Goal: Navigation & Orientation: Find specific page/section

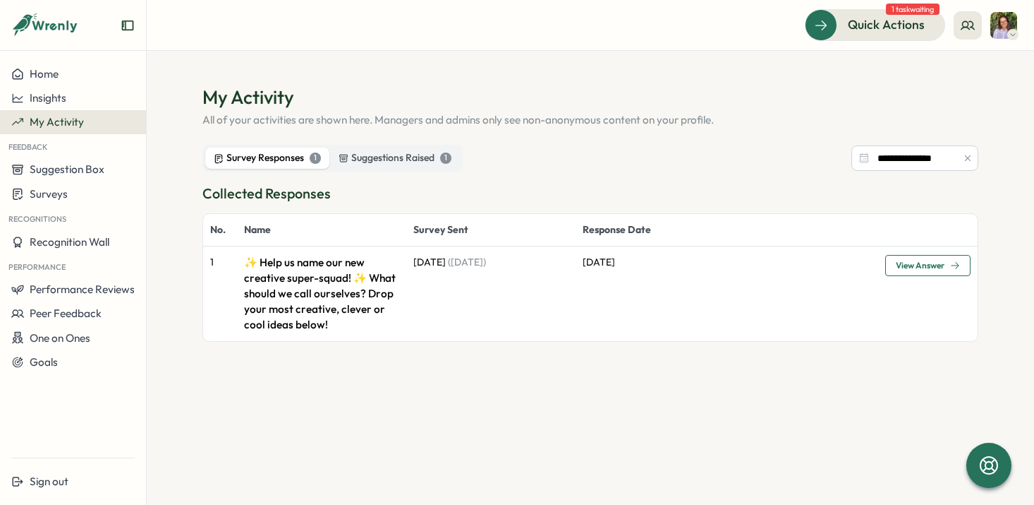
click at [918, 260] on span "View Answer" at bounding box center [928, 265] width 64 height 20
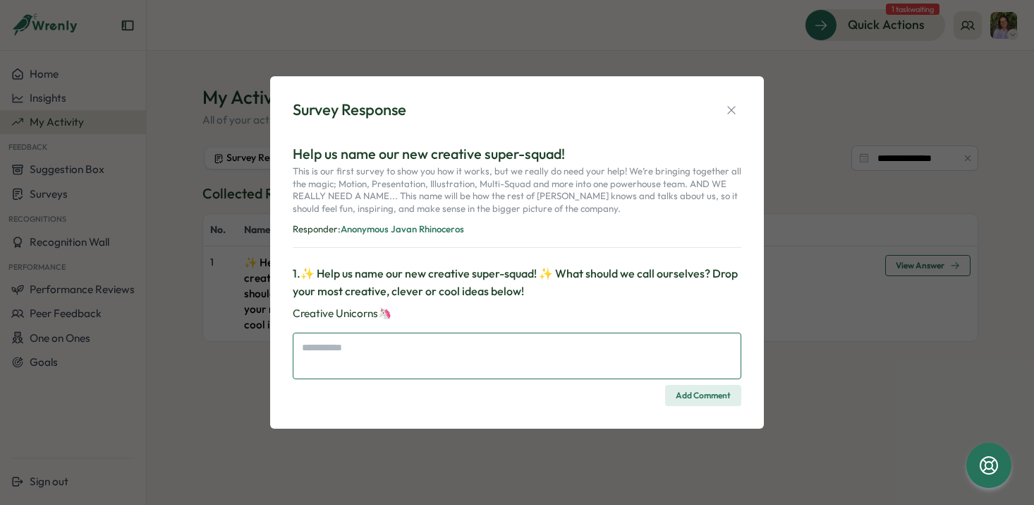
click at [363, 339] on textarea at bounding box center [517, 355] width 449 height 47
click at [731, 107] on icon "button" at bounding box center [732, 110] width 14 height 14
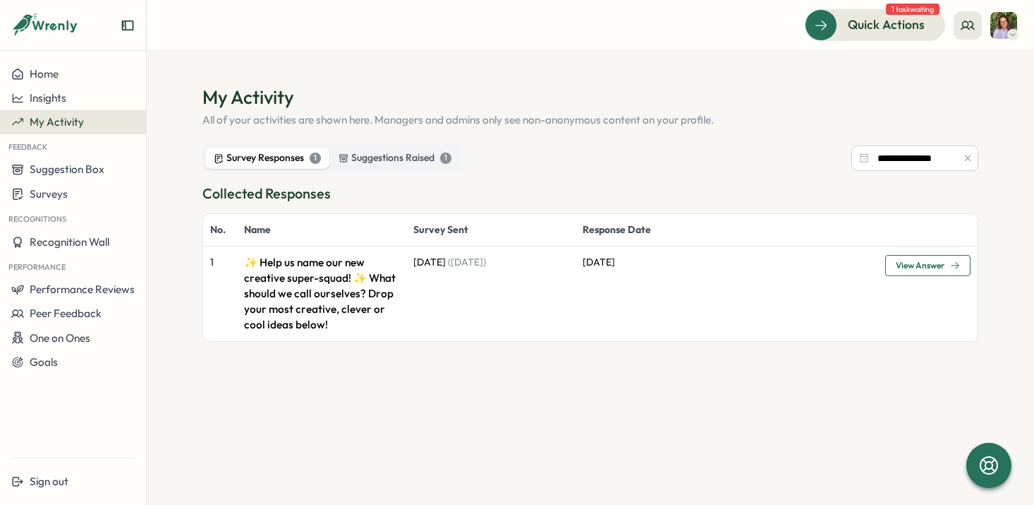
click at [895, 141] on div "**********" at bounding box center [591, 293] width 776 height 416
click at [895, 151] on input "**********" at bounding box center [915, 157] width 127 height 25
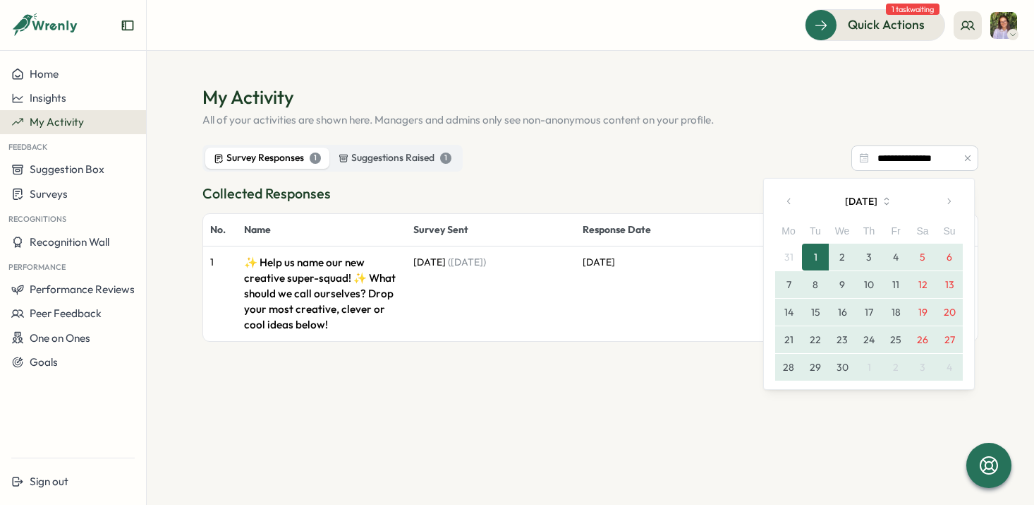
click at [792, 200] on icon "button" at bounding box center [790, 201] width 10 height 10
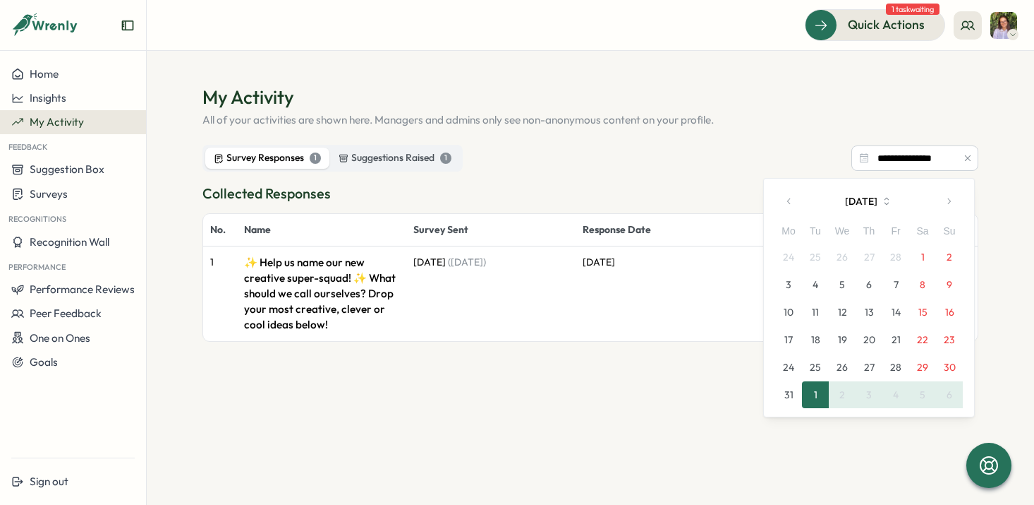
click at [927, 258] on button "1" at bounding box center [923, 256] width 27 height 27
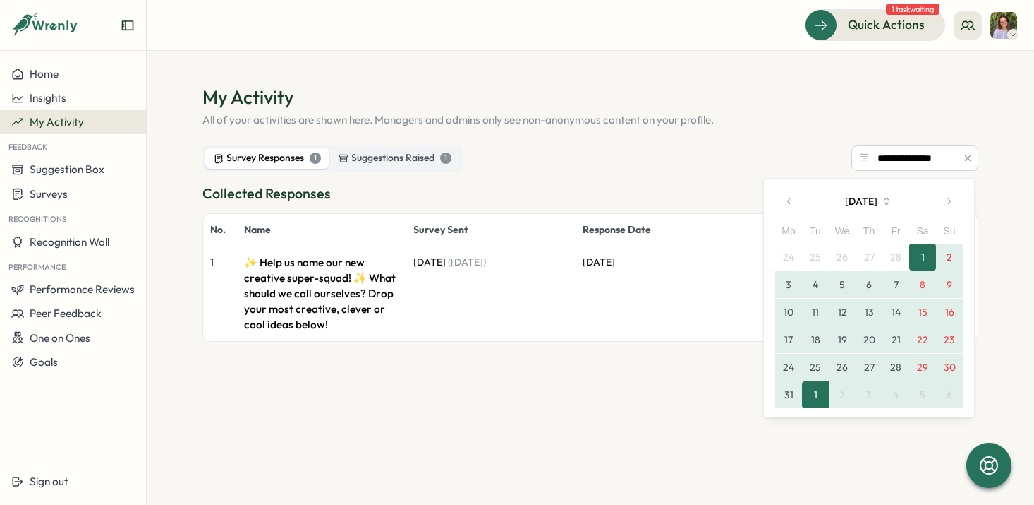
click at [793, 397] on button "31" at bounding box center [789, 394] width 27 height 27
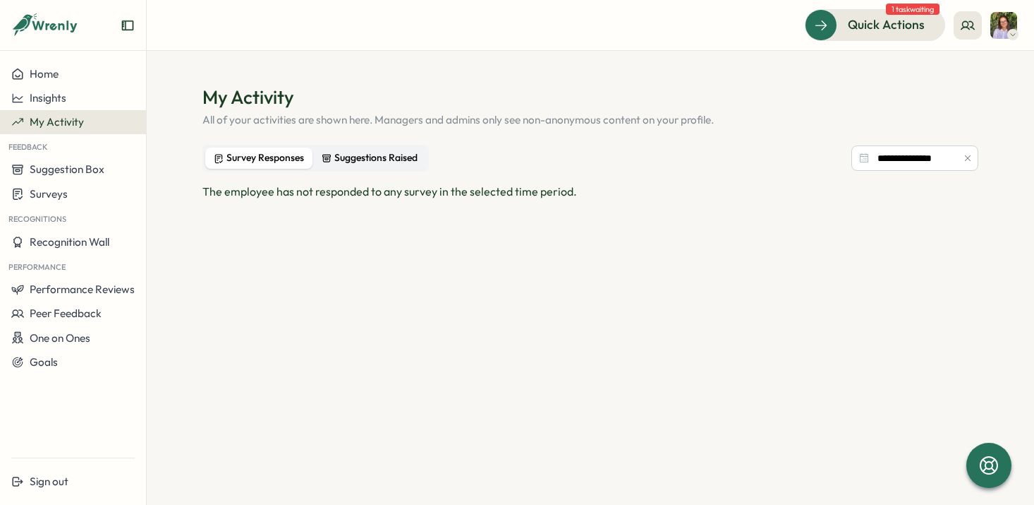
click at [368, 148] on label "Suggestions Raised" at bounding box center [369, 157] width 113 height 21
click at [249, 150] on div "Survey Responses" at bounding box center [259, 158] width 90 height 16
click at [52, 89] on button "Insights" at bounding box center [73, 98] width 146 height 24
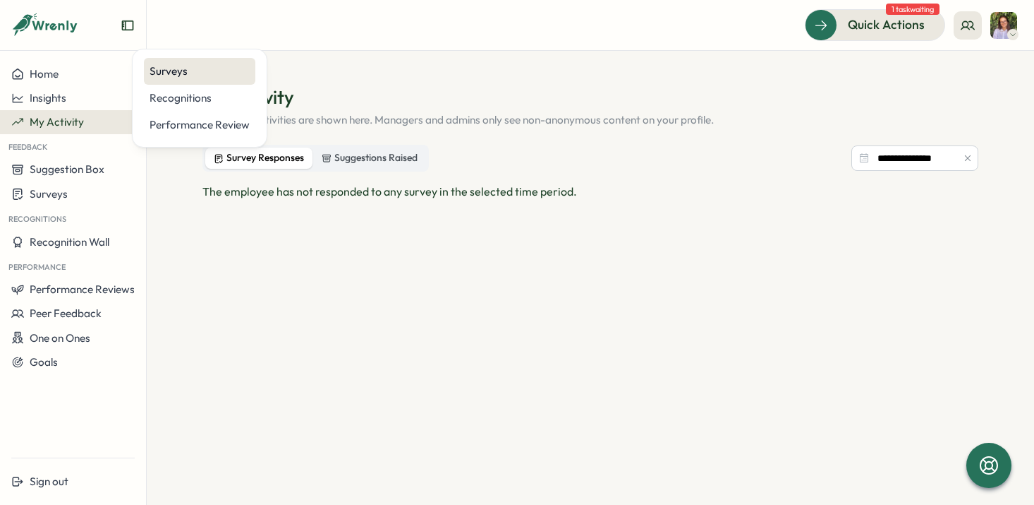
click at [156, 68] on div "Surveys" at bounding box center [200, 72] width 100 height 16
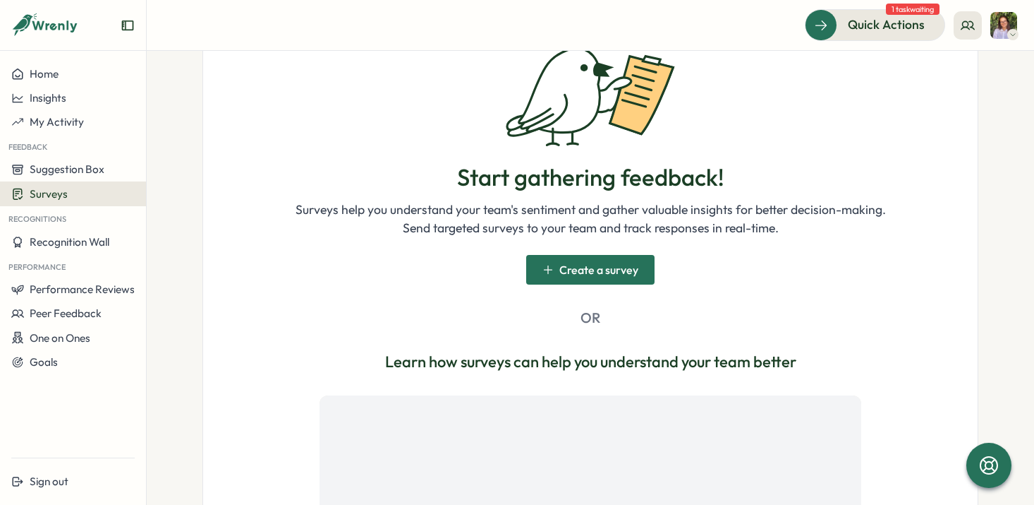
scroll to position [145, 0]
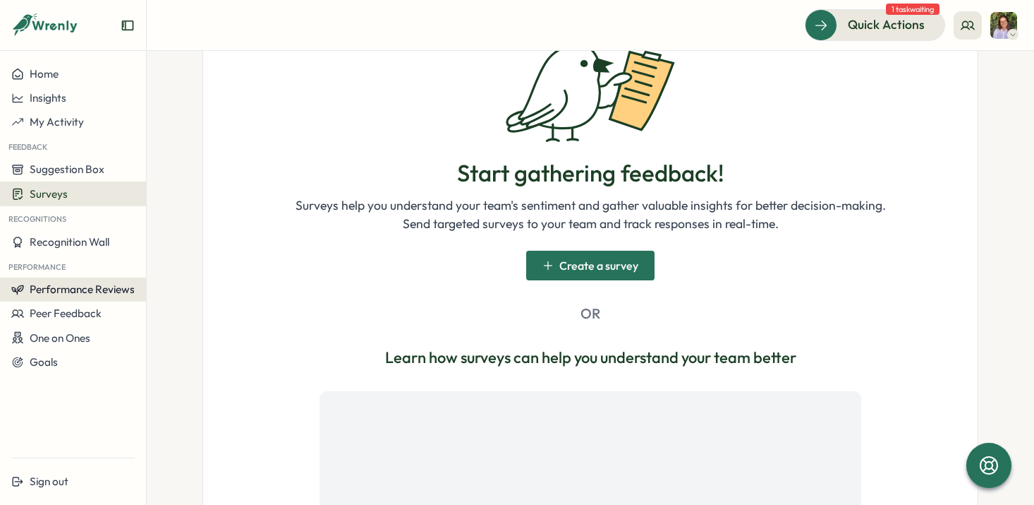
click at [52, 296] on button "Performance Reviews" at bounding box center [73, 289] width 146 height 24
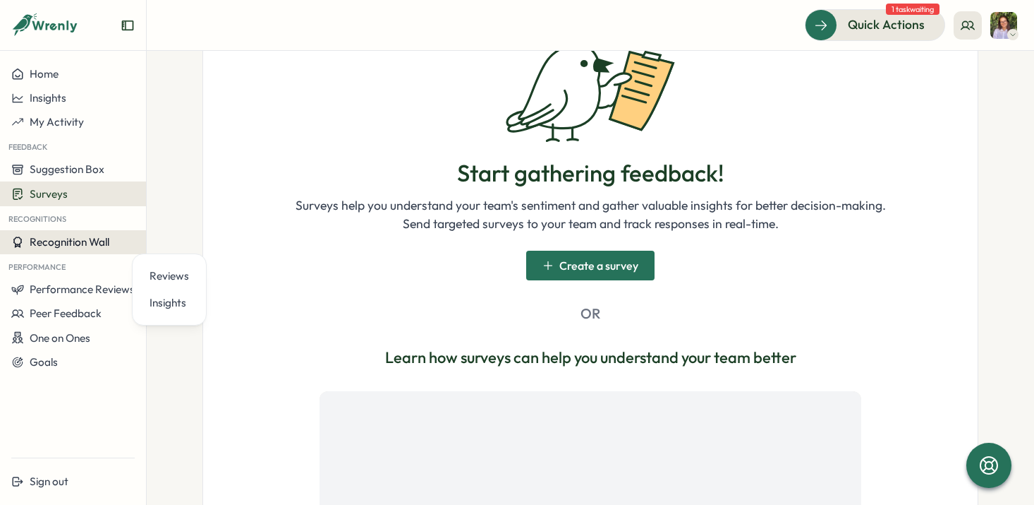
click at [44, 248] on span "Recognition Wall" at bounding box center [70, 241] width 80 height 13
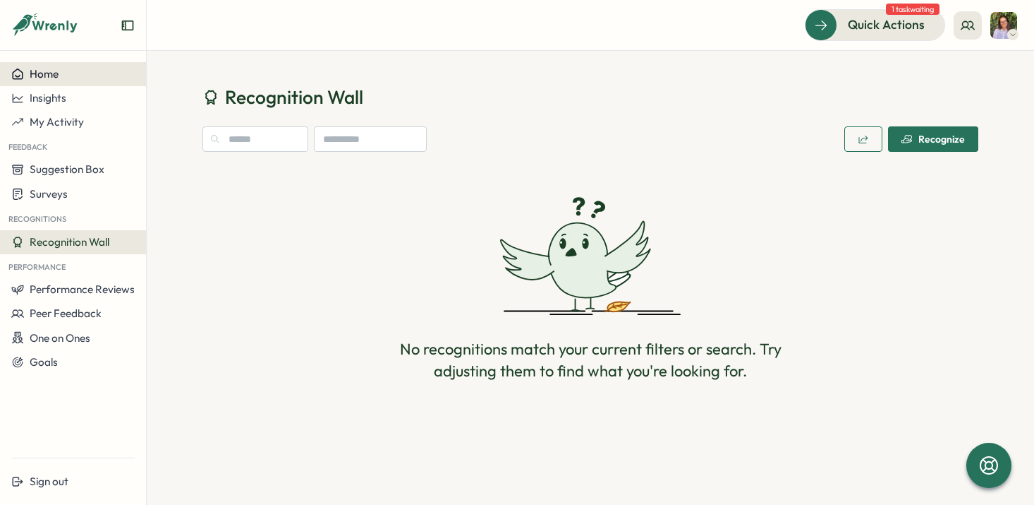
click at [68, 75] on div "Home" at bounding box center [72, 74] width 123 height 13
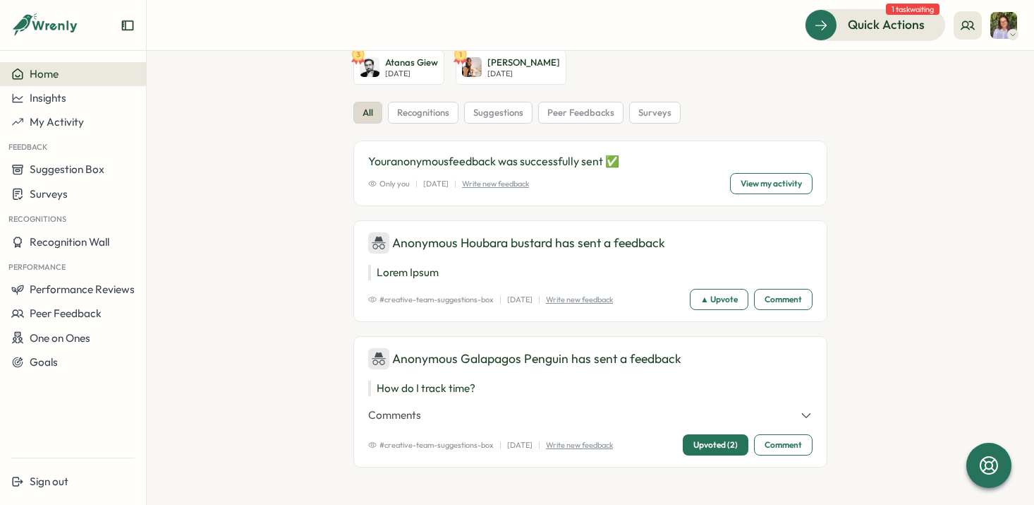
scroll to position [46, 0]
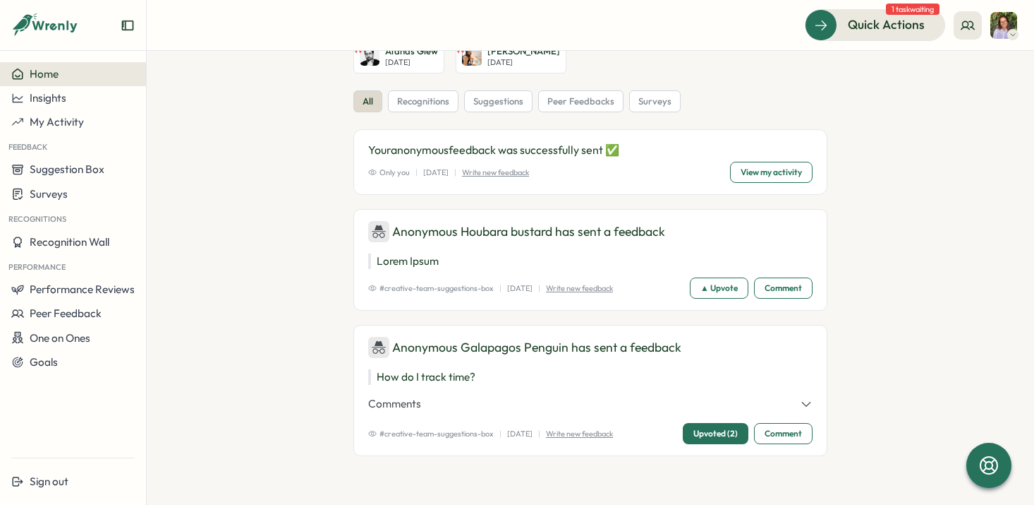
click at [997, 31] on img at bounding box center [1004, 25] width 27 height 27
click at [987, 95] on div "My Activity" at bounding box center [981, 96] width 70 height 16
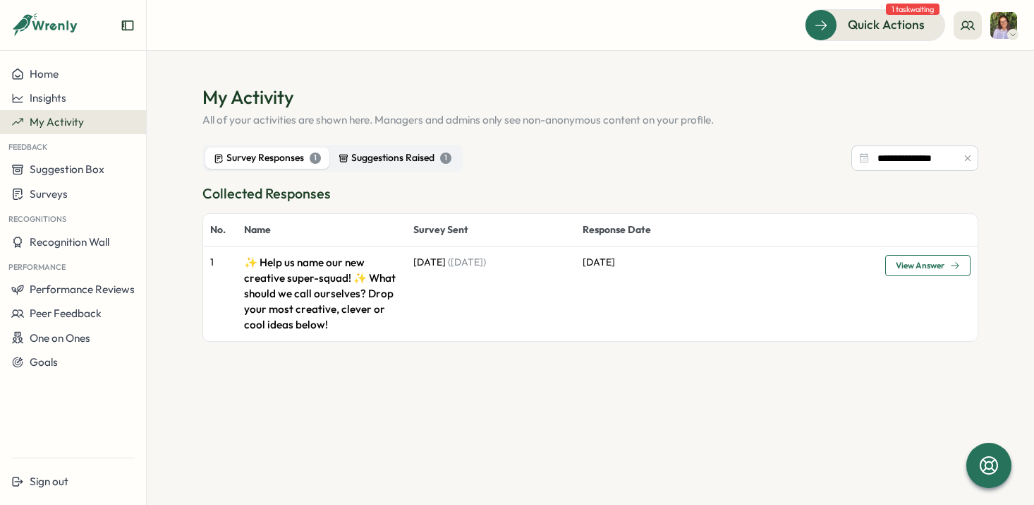
click at [381, 153] on div "Suggestions Raised 1" at bounding box center [395, 158] width 113 height 16
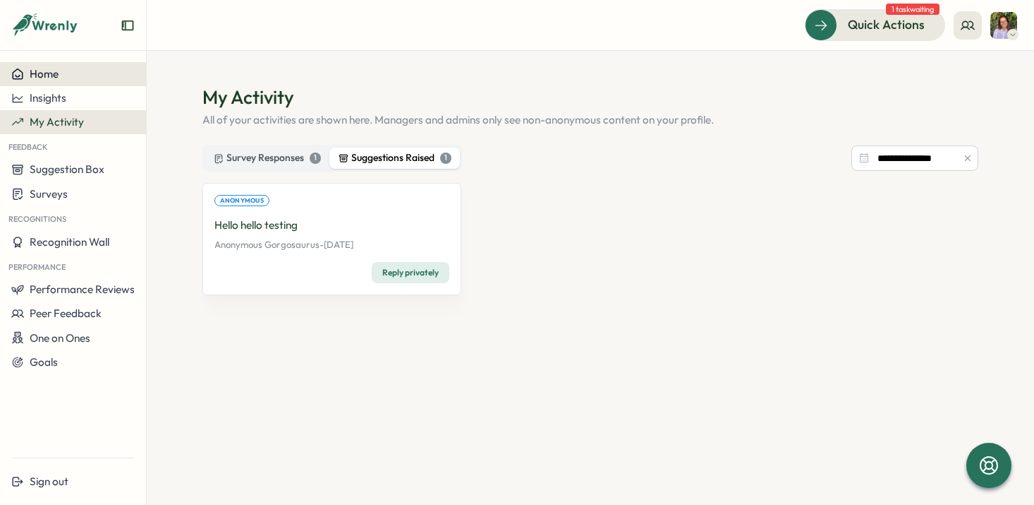
click at [40, 71] on span "Home" at bounding box center [44, 73] width 29 height 13
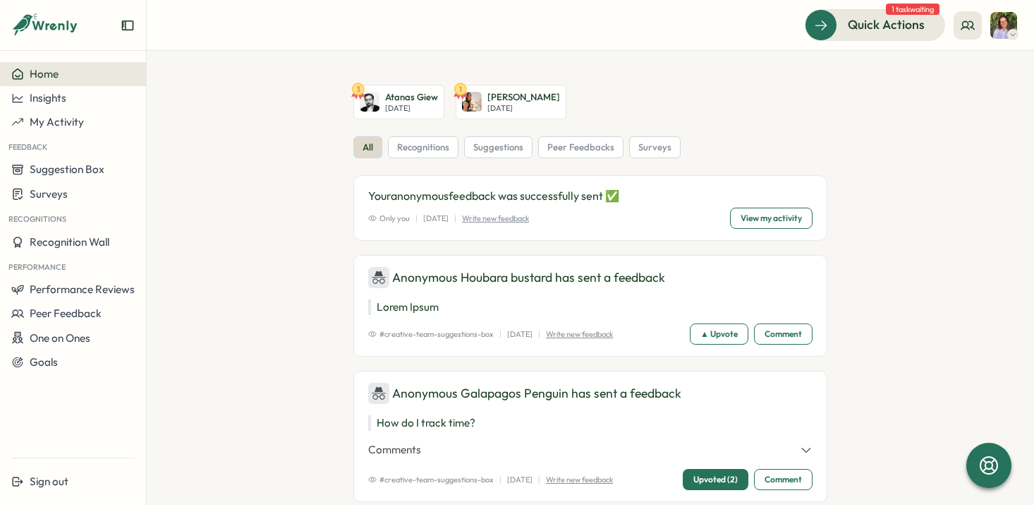
scroll to position [73, 0]
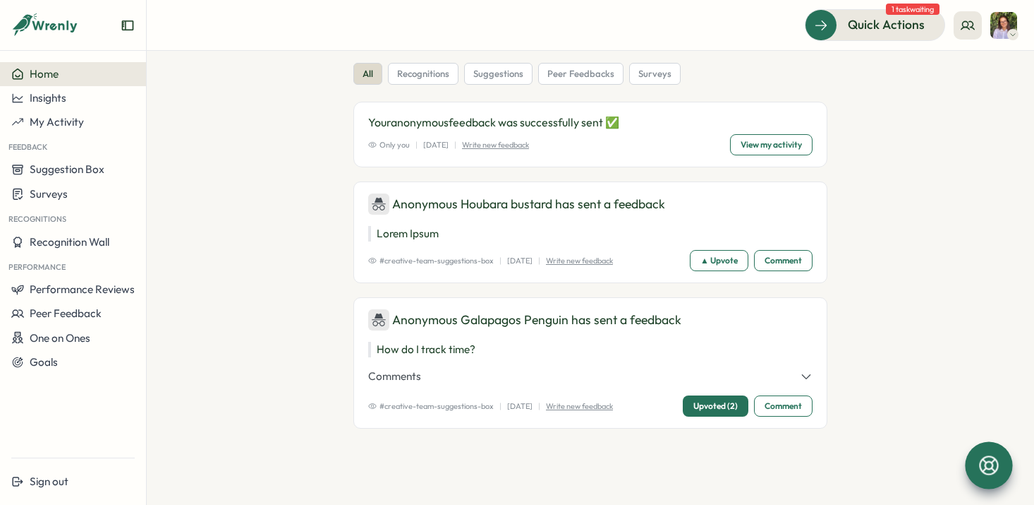
click at [988, 467] on icon at bounding box center [989, 465] width 24 height 24
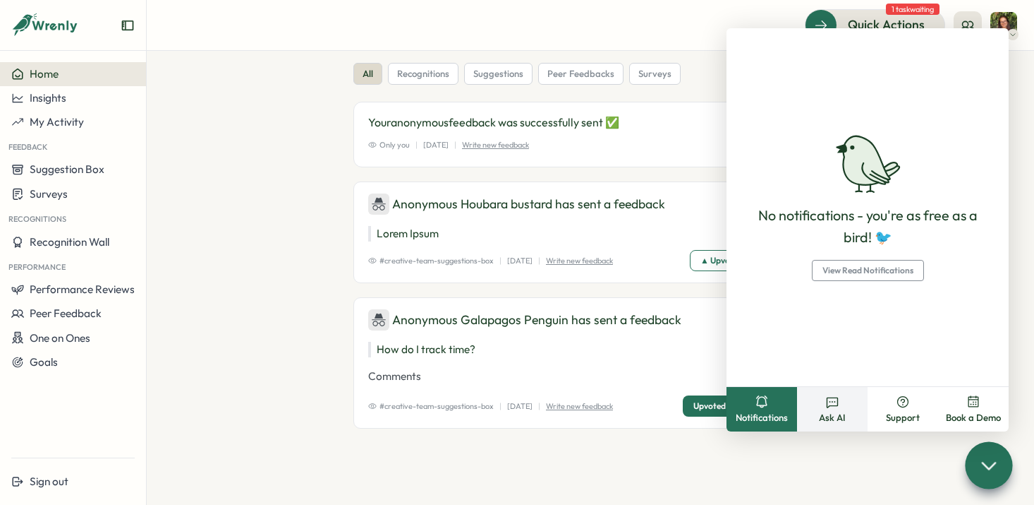
click at [828, 416] on span "Ask AI" at bounding box center [832, 417] width 27 height 13
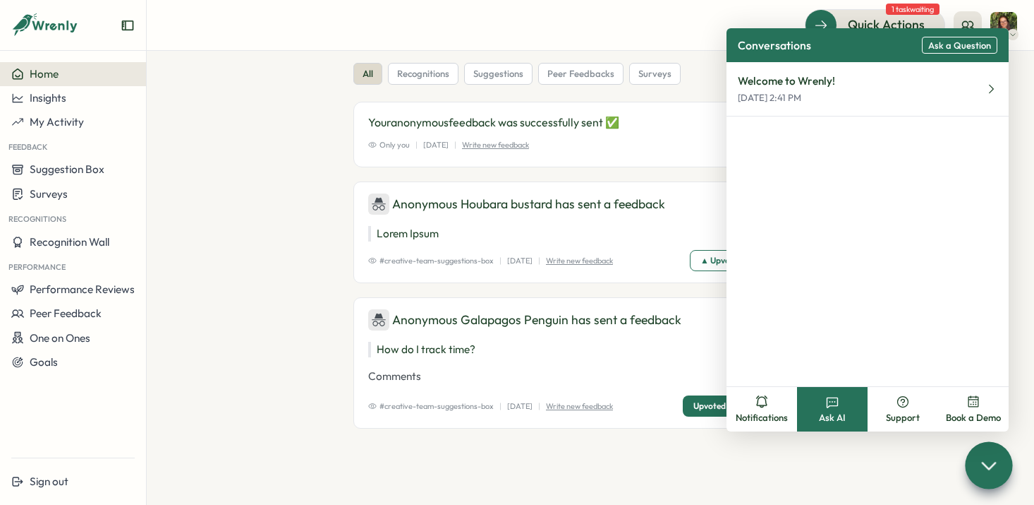
click at [797, 387] on button "Ask AI" at bounding box center [832, 409] width 71 height 44
click at [839, 149] on div "Welcome to Wrenly! [DATE] 2:41 PM" at bounding box center [868, 224] width 282 height 324
click at [774, 119] on div "Welcome to Wrenly! [DATE] 2:41 PM" at bounding box center [868, 224] width 282 height 324
click at [837, 90] on button "Welcome to Wrenly! [DATE] 2:41 PM" at bounding box center [868, 89] width 282 height 54
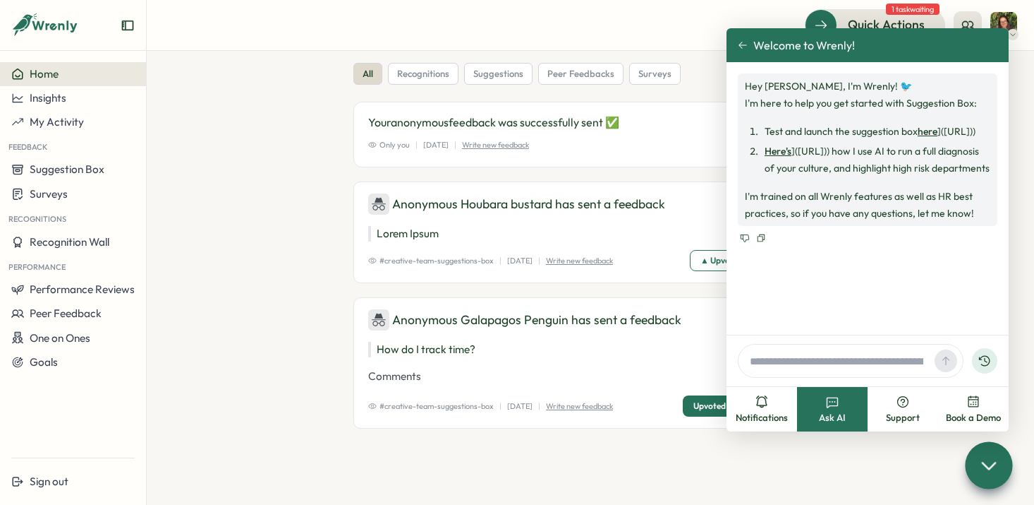
click at [742, 44] on icon at bounding box center [743, 45] width 8 height 7
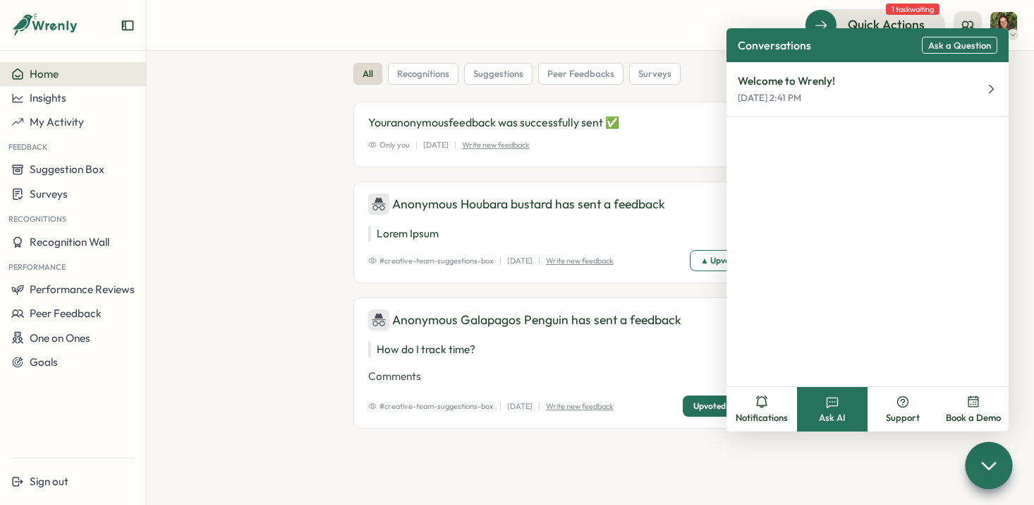
click at [574, 38] on div "Quick Actions 1 task waiting" at bounding box center [591, 24] width 854 height 31
click at [59, 159] on button "Suggestion Box" at bounding box center [73, 169] width 146 height 24
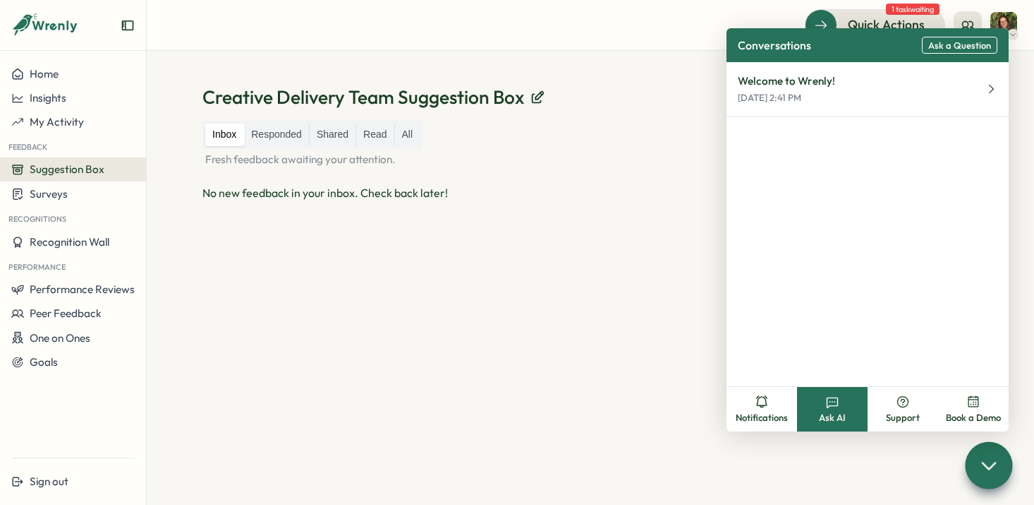
click at [492, 262] on div "Inbox Responded Shared Read All Fresh feedback awaiting your attention. No new …" at bounding box center [591, 296] width 776 height 350
click at [1003, 465] on div at bounding box center [988, 464] width 47 height 47
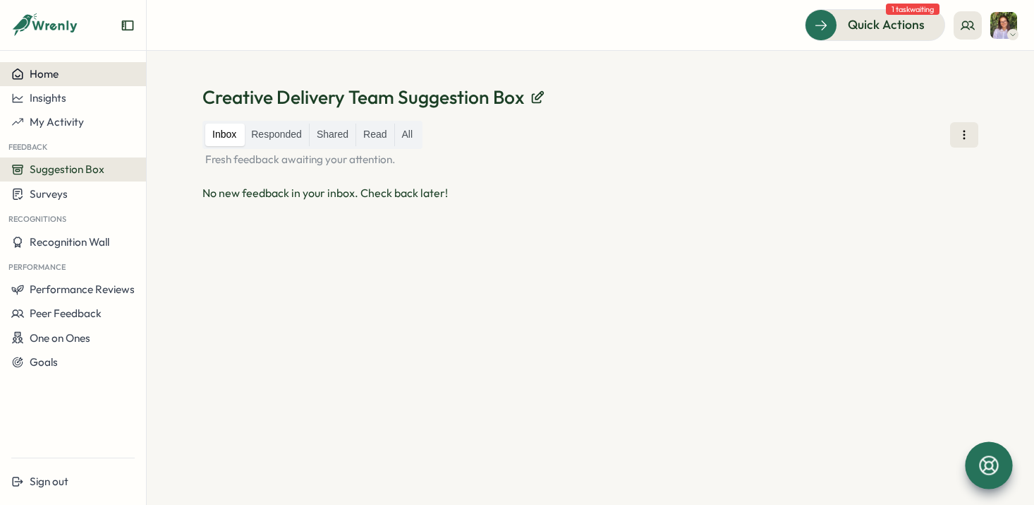
click at [72, 71] on div "Home" at bounding box center [72, 74] width 123 height 13
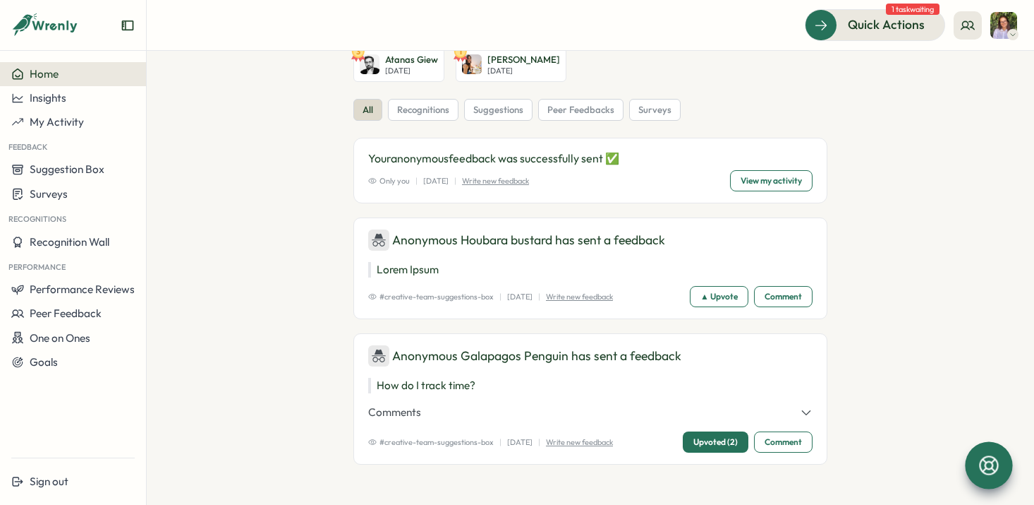
scroll to position [50, 0]
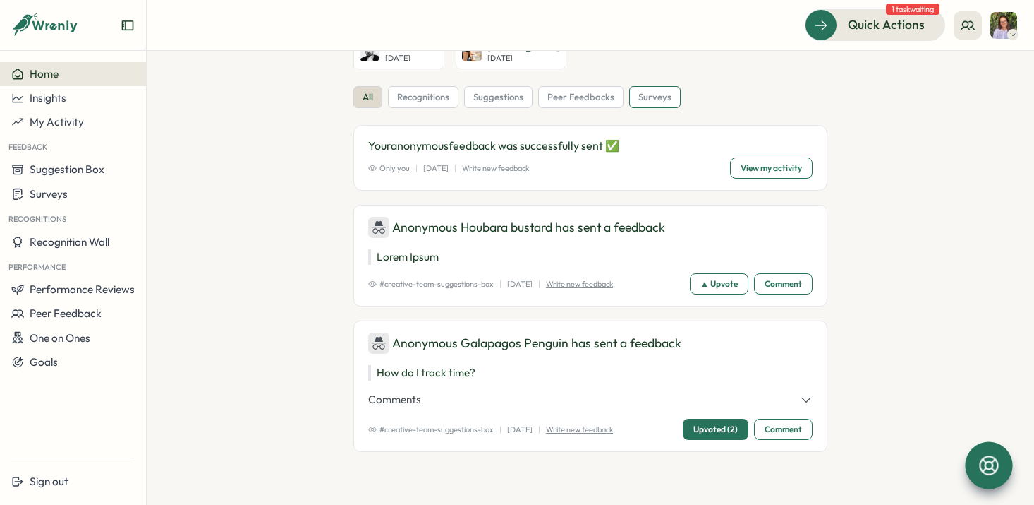
click at [640, 102] on span "surveys" at bounding box center [655, 97] width 33 height 13
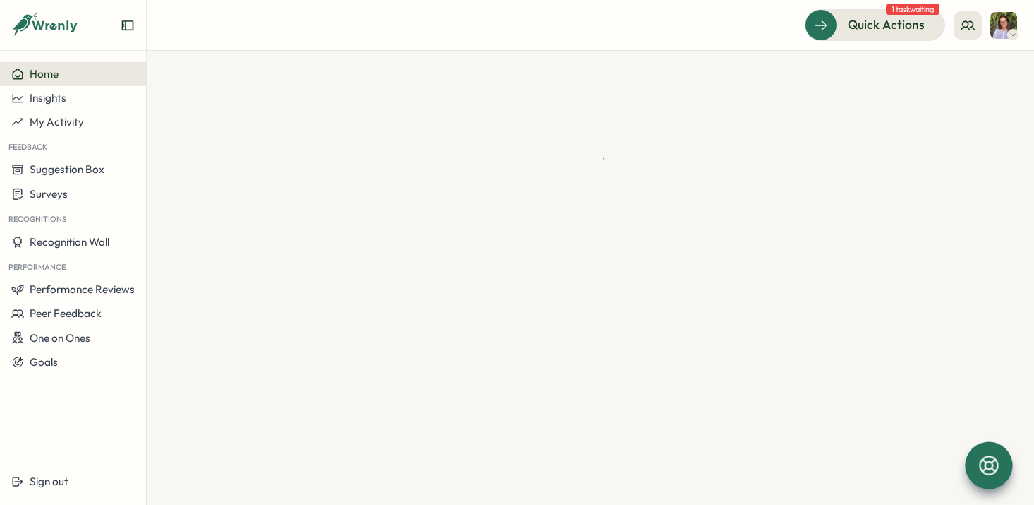
scroll to position [0, 0]
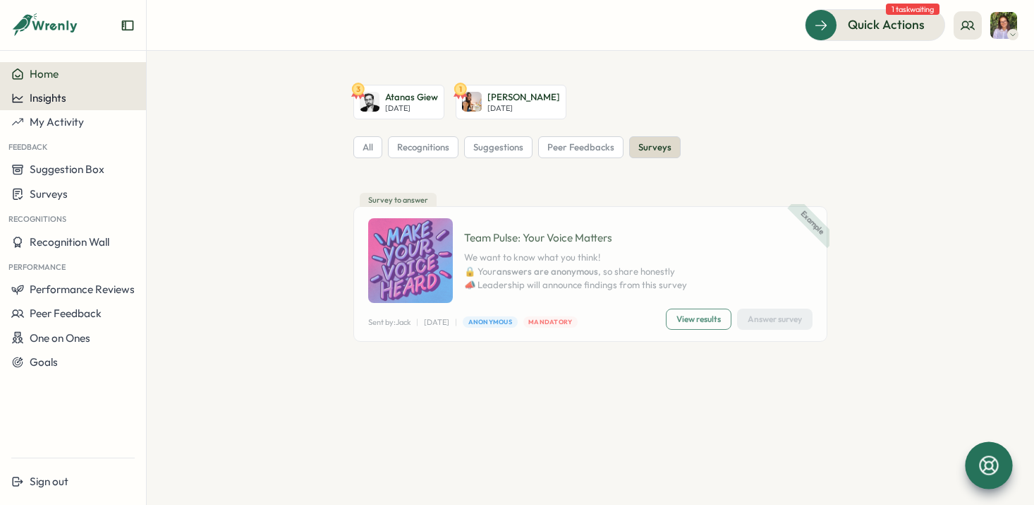
click at [64, 96] on span "Insights" at bounding box center [48, 97] width 37 height 13
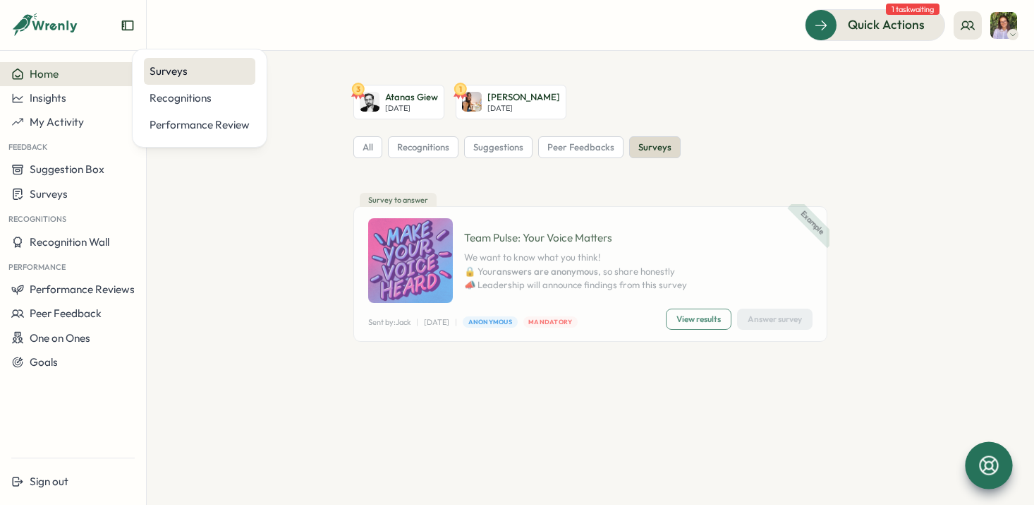
click at [161, 69] on div "Surveys" at bounding box center [200, 72] width 100 height 16
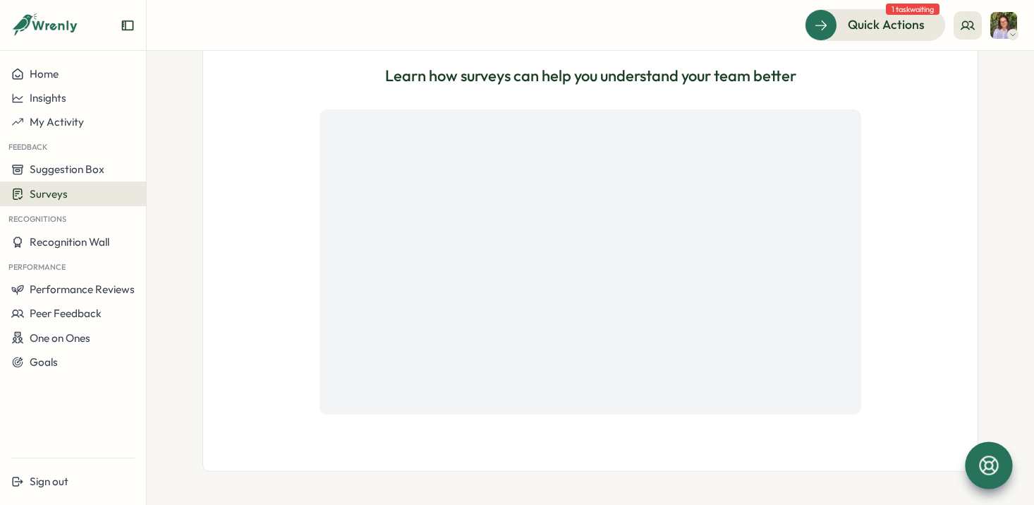
scroll to position [427, 0]
click at [54, 23] on icon at bounding box center [55, 26] width 47 height 12
click at [1001, 31] on img at bounding box center [1004, 25] width 27 height 27
click at [955, 28] on button at bounding box center [968, 25] width 28 height 28
click at [962, 75] on div "My Team" at bounding box center [968, 70] width 89 height 16
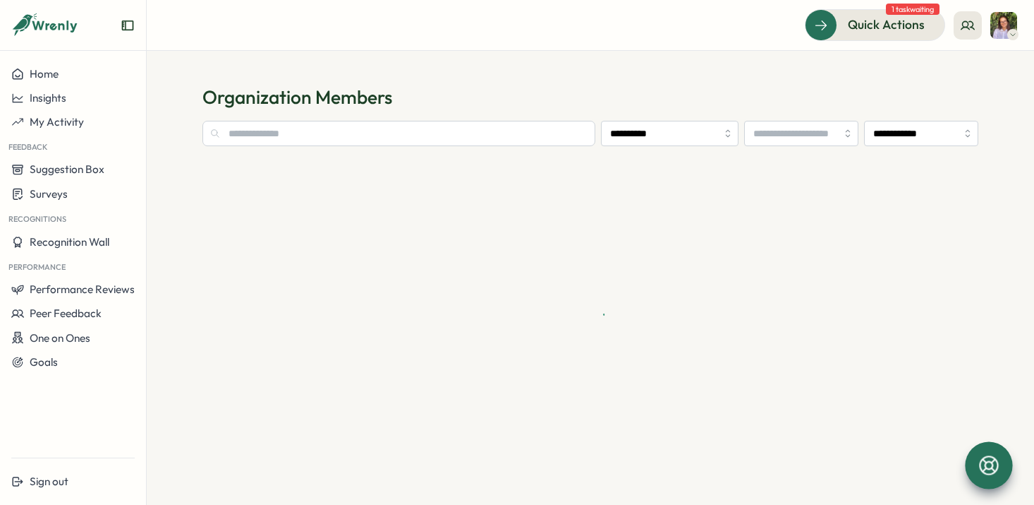
type input "**********"
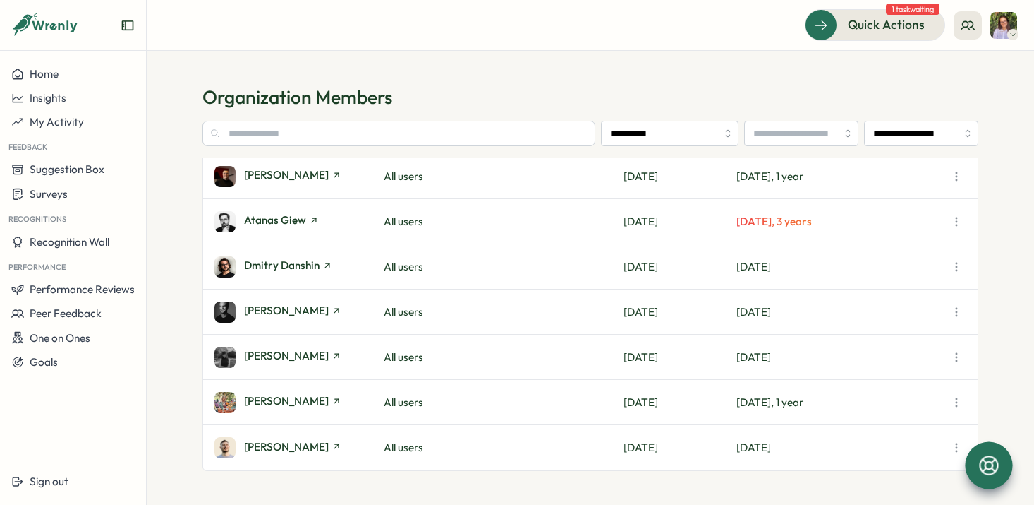
scroll to position [224, 0]
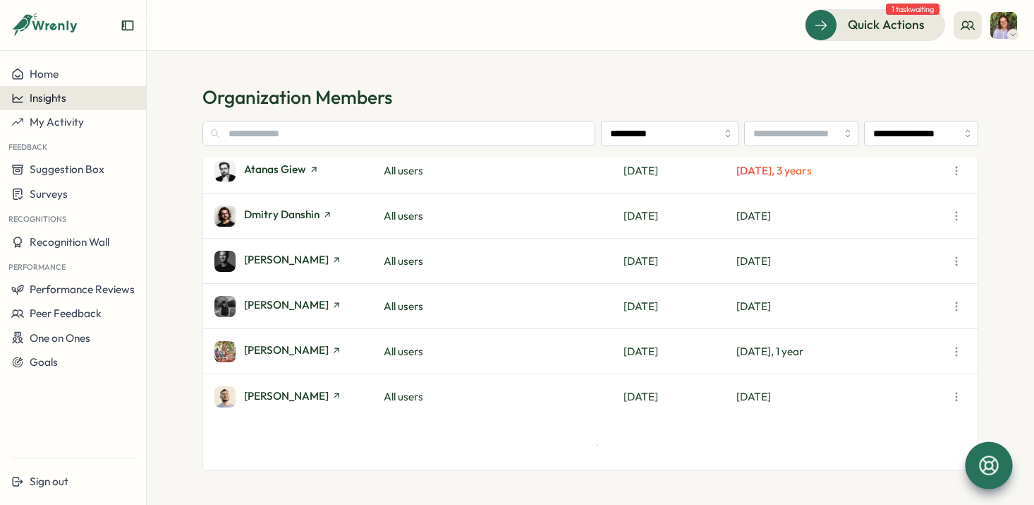
click at [109, 101] on div "Insights" at bounding box center [72, 98] width 123 height 13
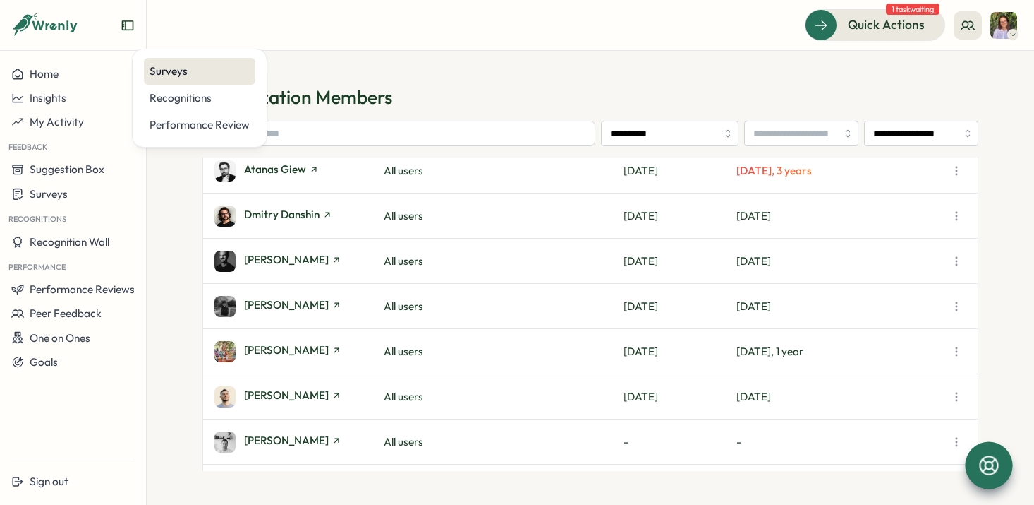
click at [172, 73] on div "Surveys" at bounding box center [200, 72] width 100 height 16
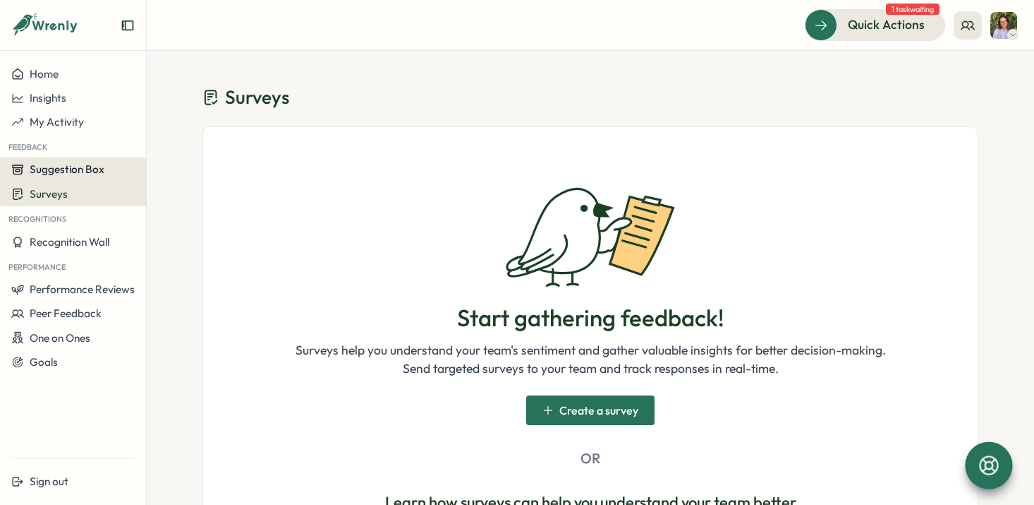
click at [101, 170] on span "Suggestion Box" at bounding box center [67, 168] width 75 height 13
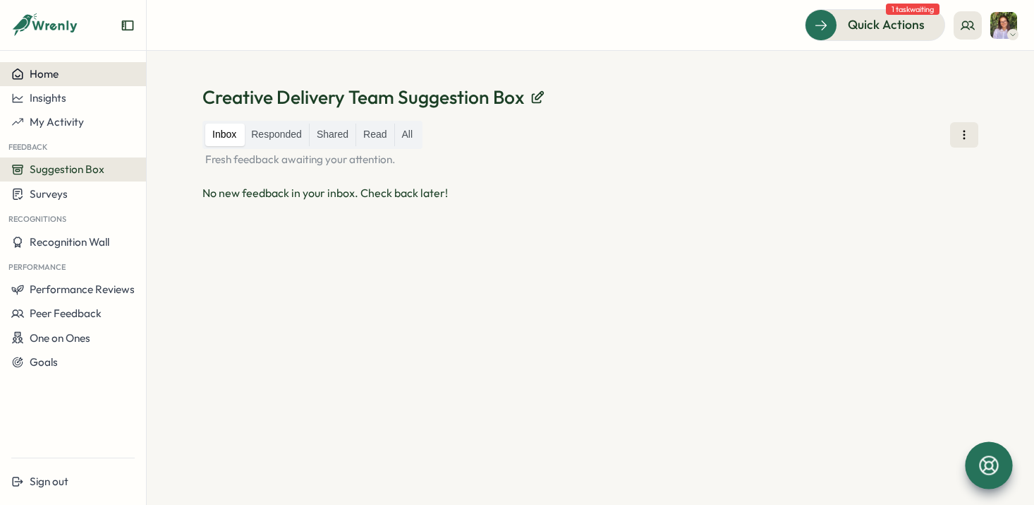
click at [85, 80] on div "Home" at bounding box center [72, 74] width 123 height 13
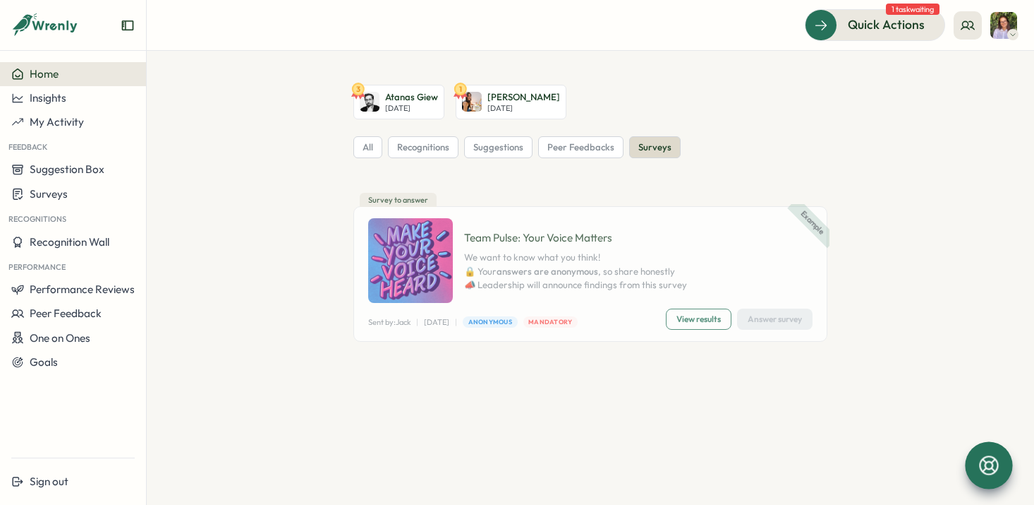
click at [1000, 18] on img at bounding box center [1004, 25] width 27 height 27
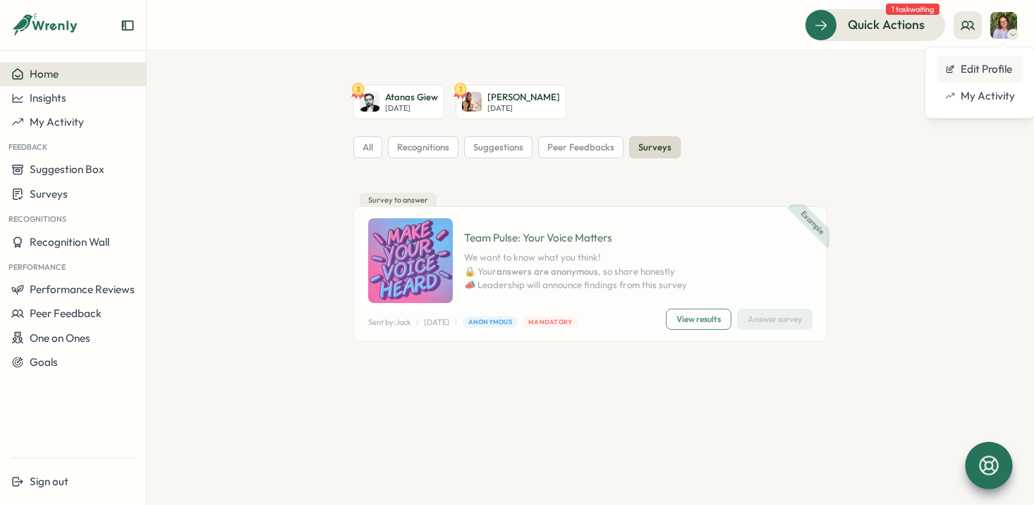
click at [979, 73] on div "Edit Profile" at bounding box center [981, 69] width 70 height 16
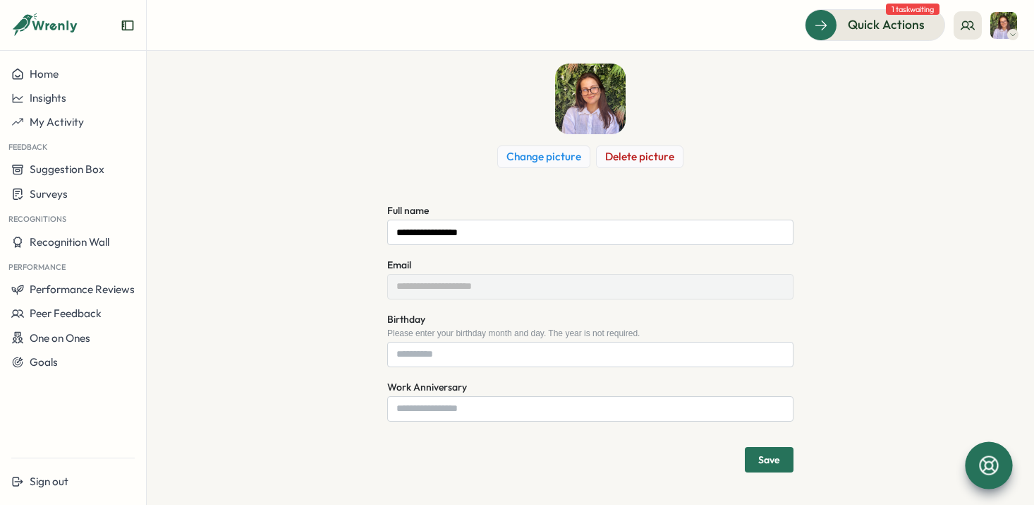
scroll to position [76, 0]
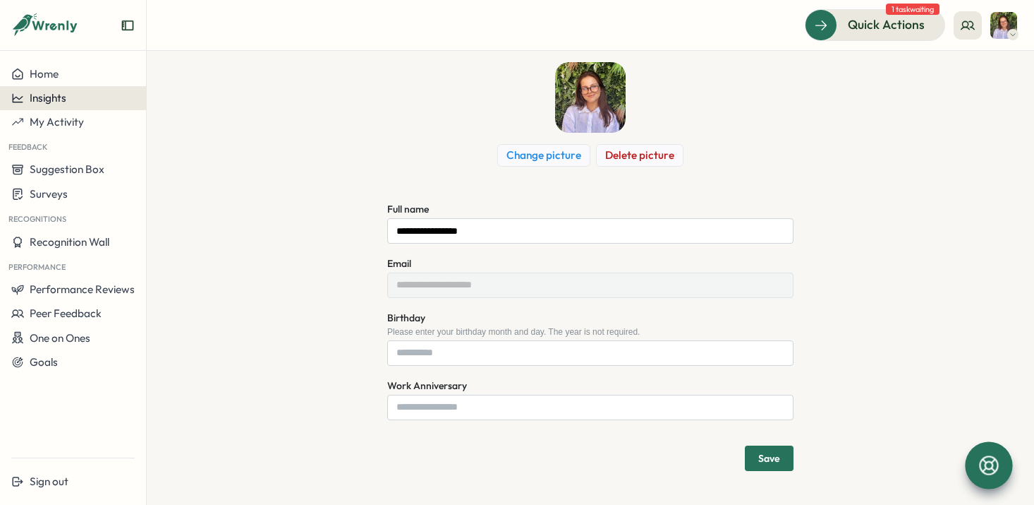
click at [90, 92] on div "Insights" at bounding box center [72, 98] width 123 height 13
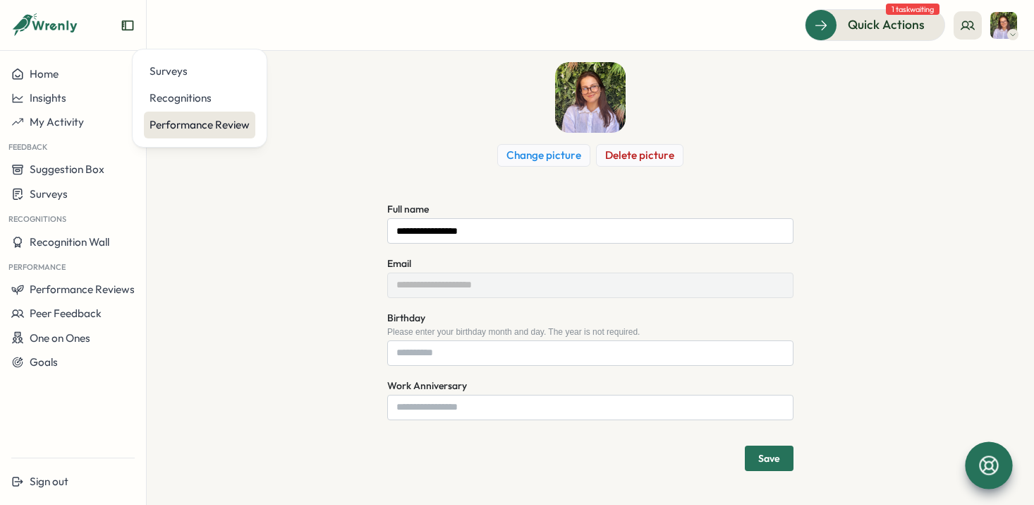
click at [187, 124] on div "Performance Review" at bounding box center [200, 125] width 100 height 16
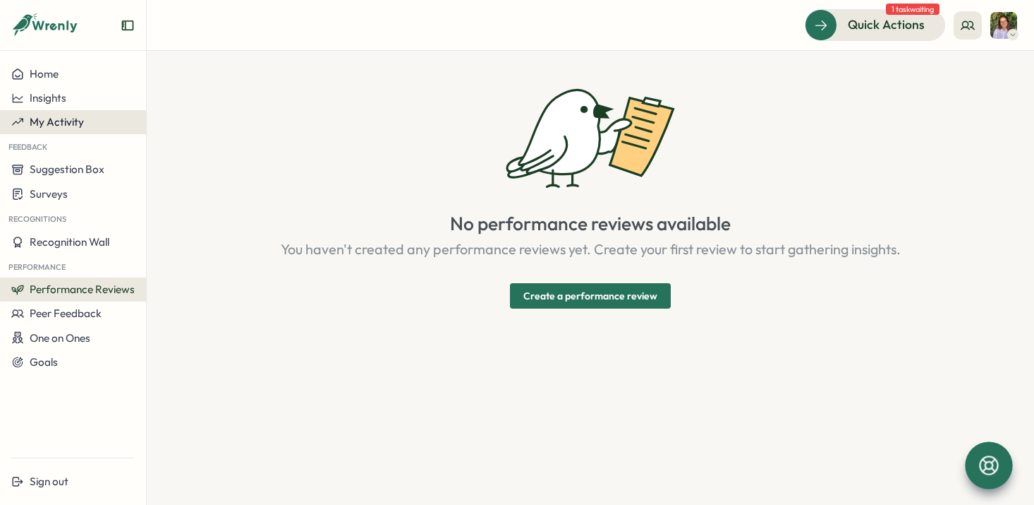
click at [97, 126] on div "My Activity" at bounding box center [72, 122] width 123 height 13
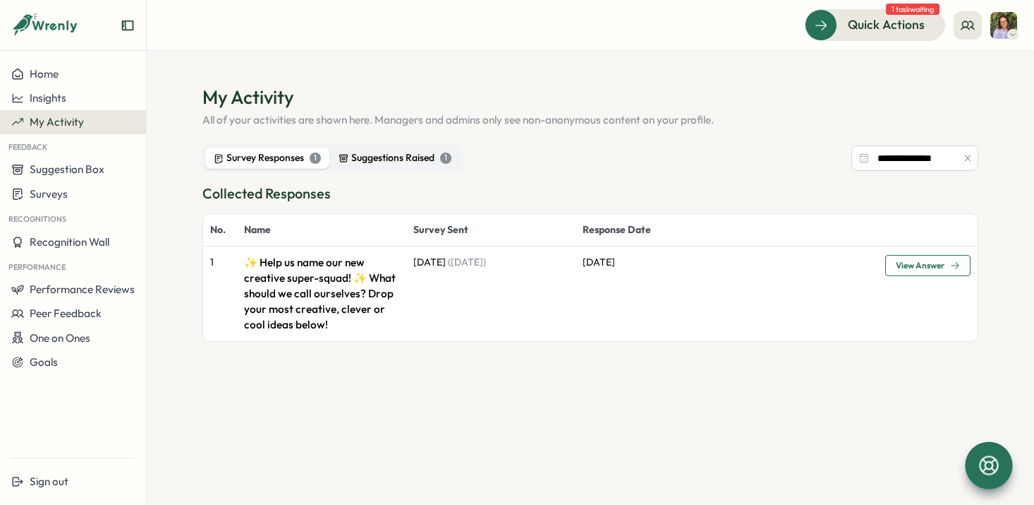
click at [363, 160] on div "Suggestions Raised 1" at bounding box center [395, 158] width 113 height 16
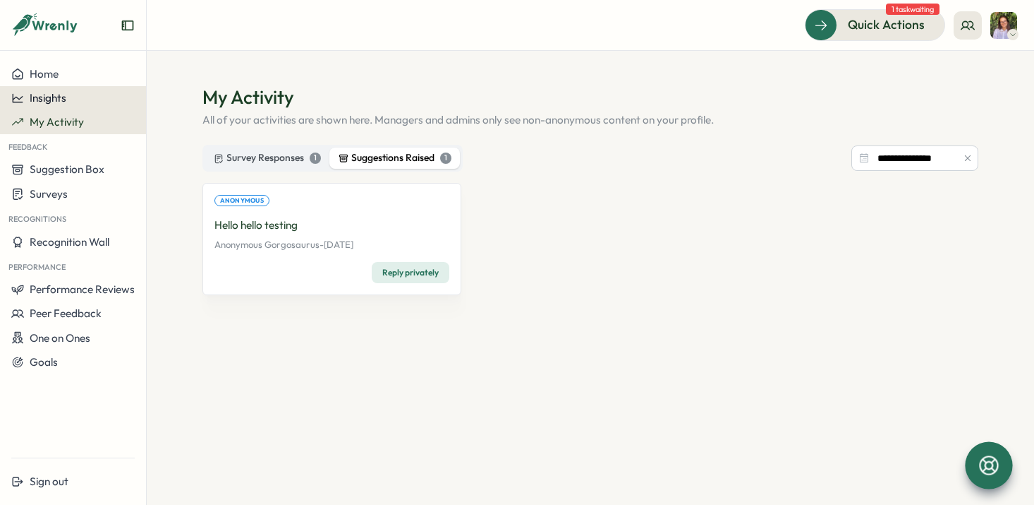
click at [98, 101] on div "Insights" at bounding box center [72, 98] width 123 height 13
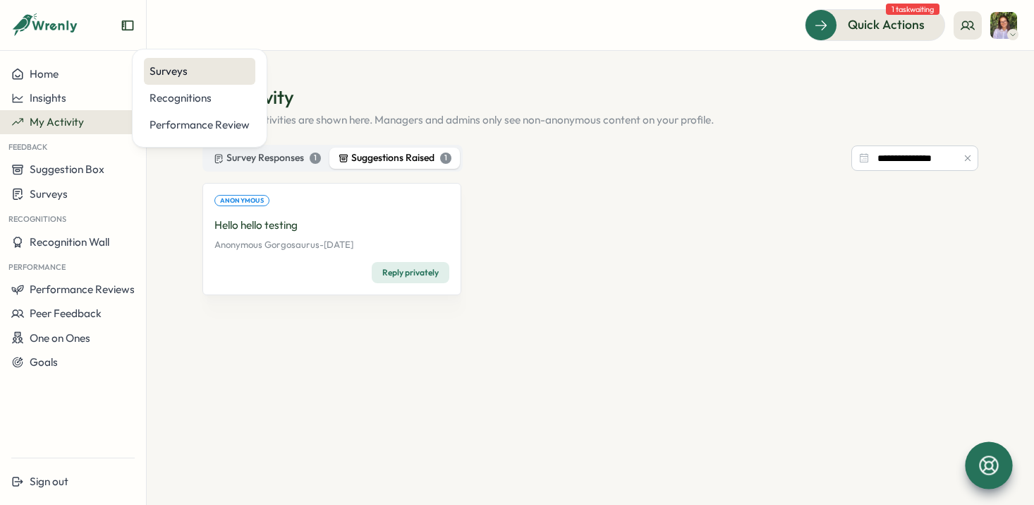
click at [231, 80] on div "Surveys" at bounding box center [199, 71] width 111 height 27
